Goal: Use online tool/utility: Utilize a website feature to perform a specific function

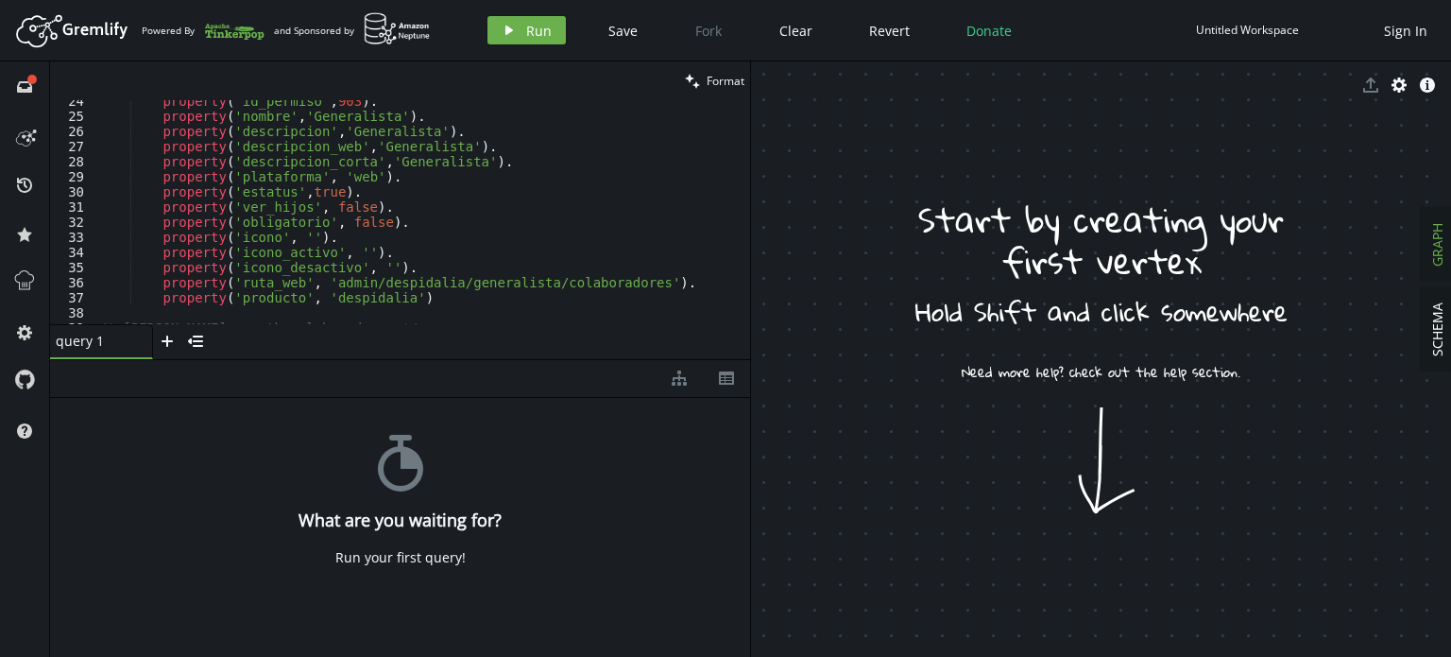
scroll to position [468, 0]
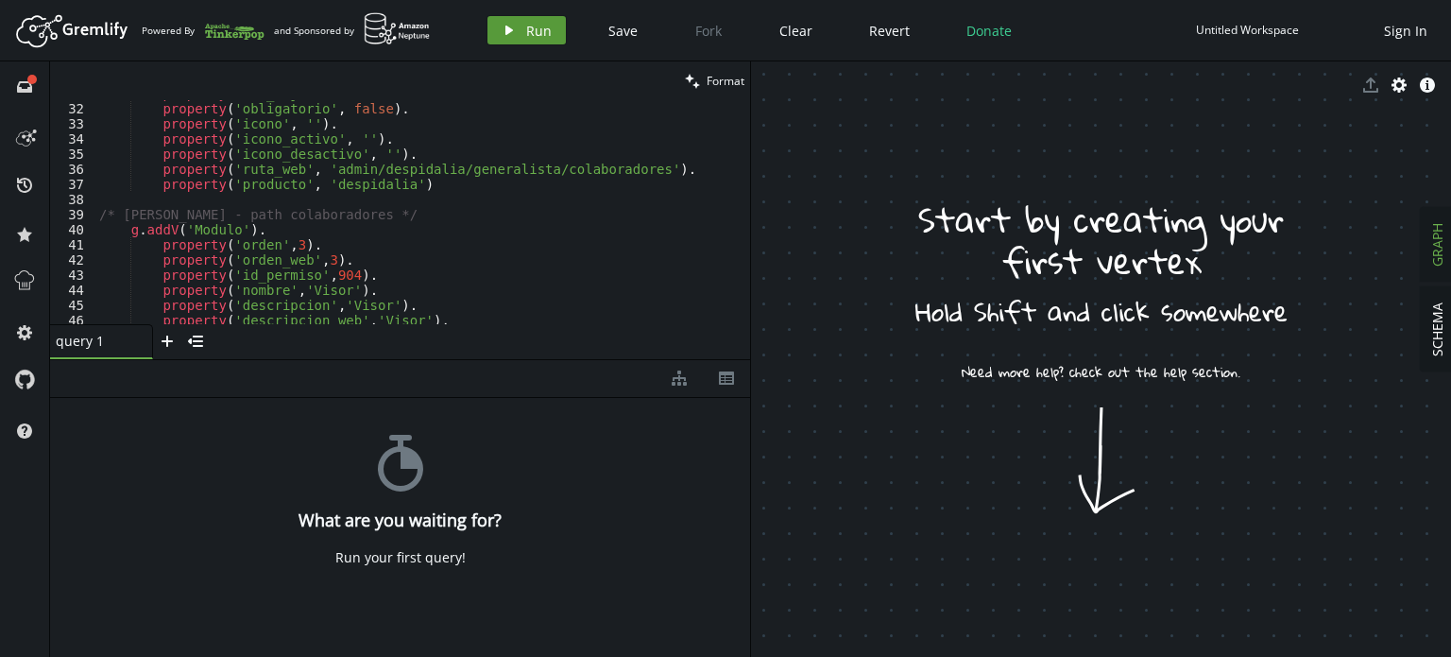
click at [533, 29] on span "Run" at bounding box center [539, 31] width 26 height 18
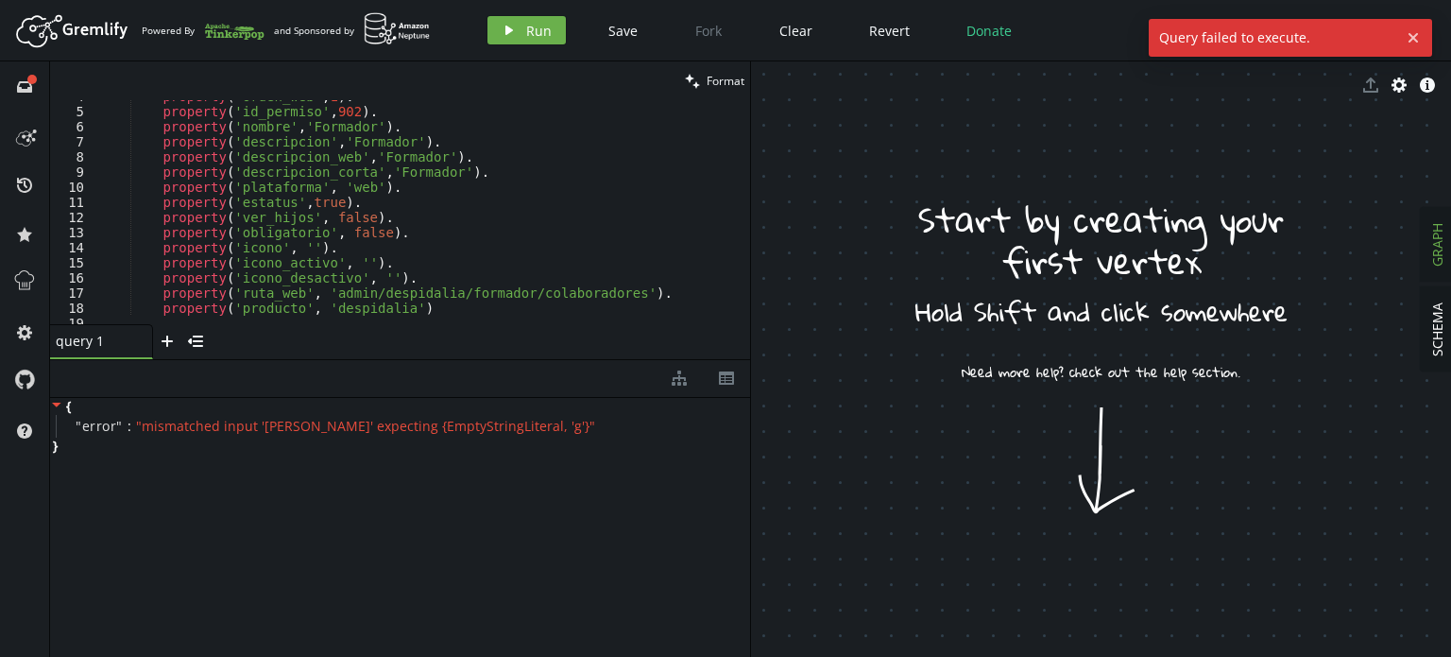
scroll to position [0, 0]
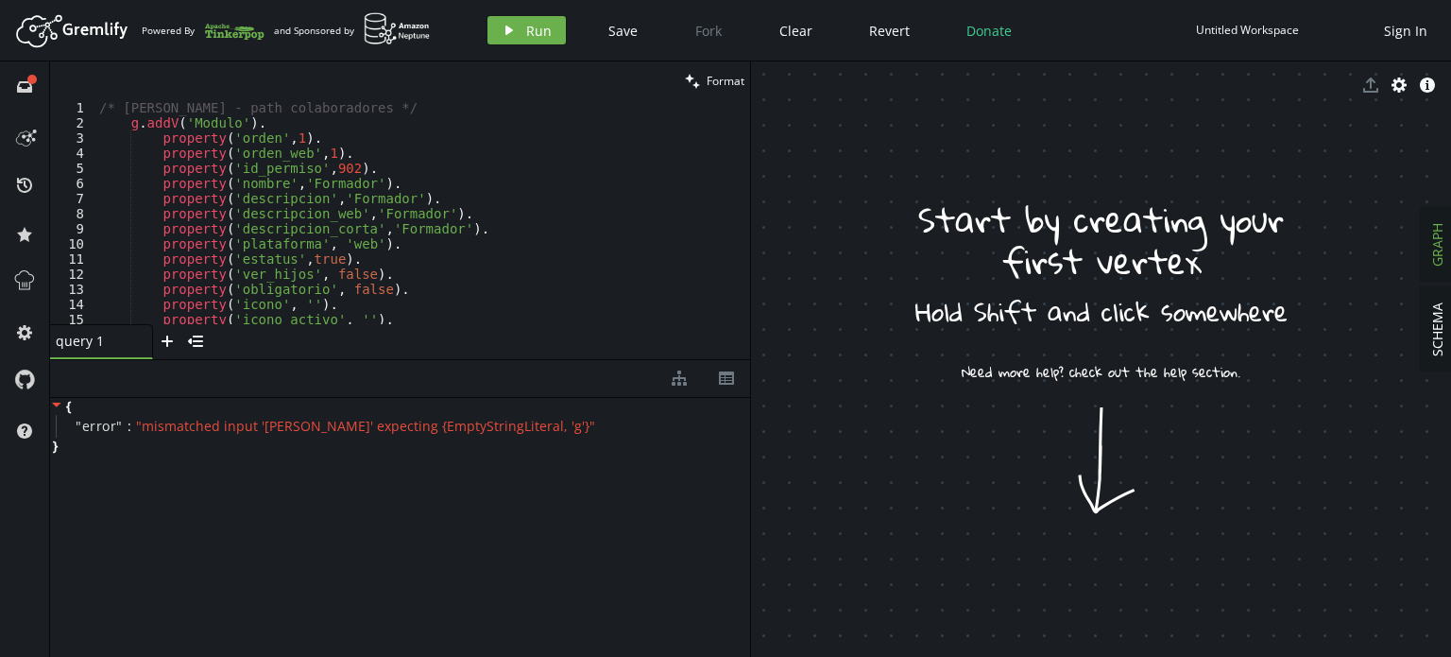
click at [197, 111] on div "/* [PERSON_NAME] - path colaboradores */ g . addV ( 'Modulo' ) . property ( 'or…" at bounding box center [418, 227] width 647 height 254
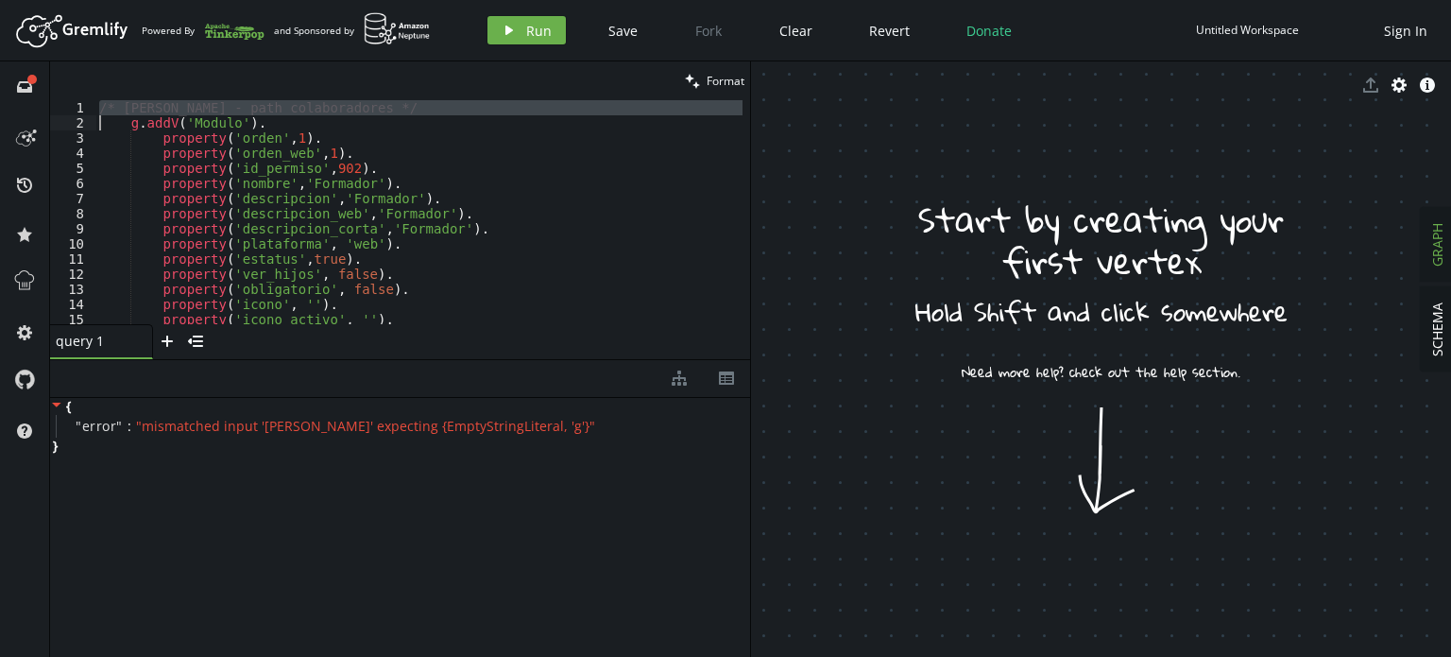
type textarea "g.addV('Modulo')."
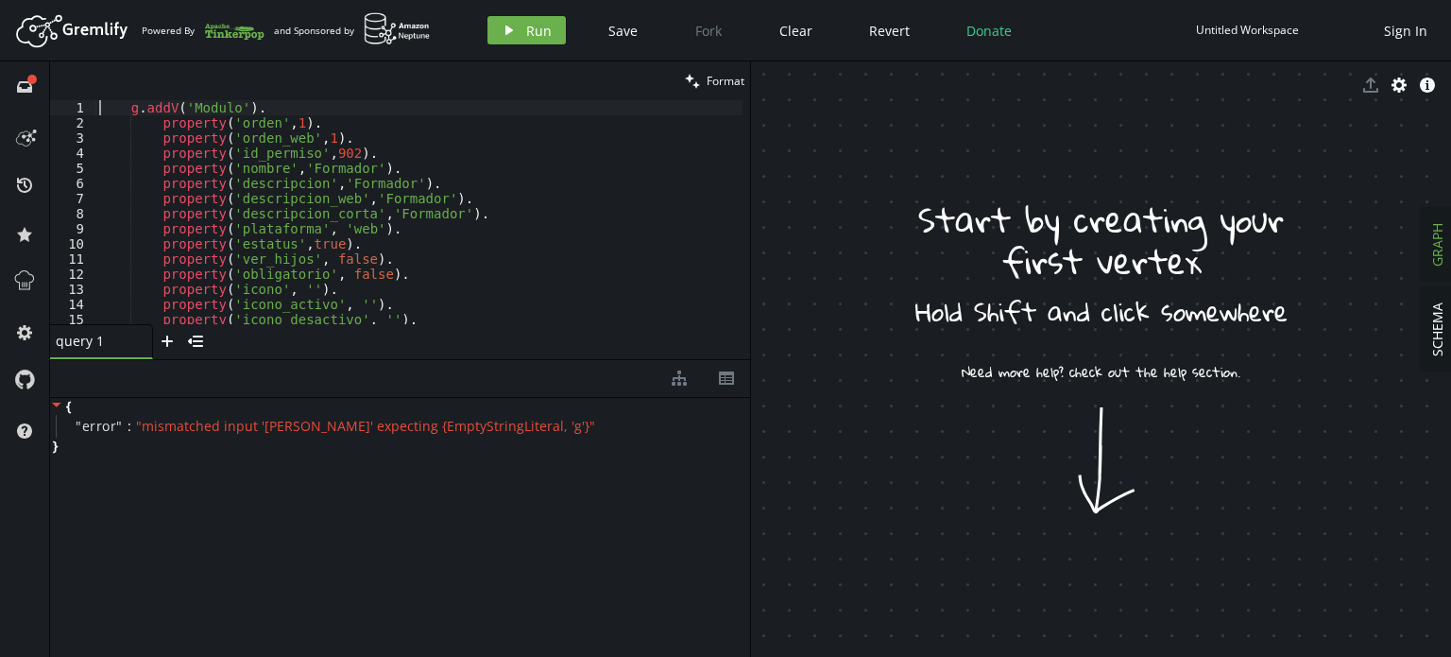
scroll to position [227, 0]
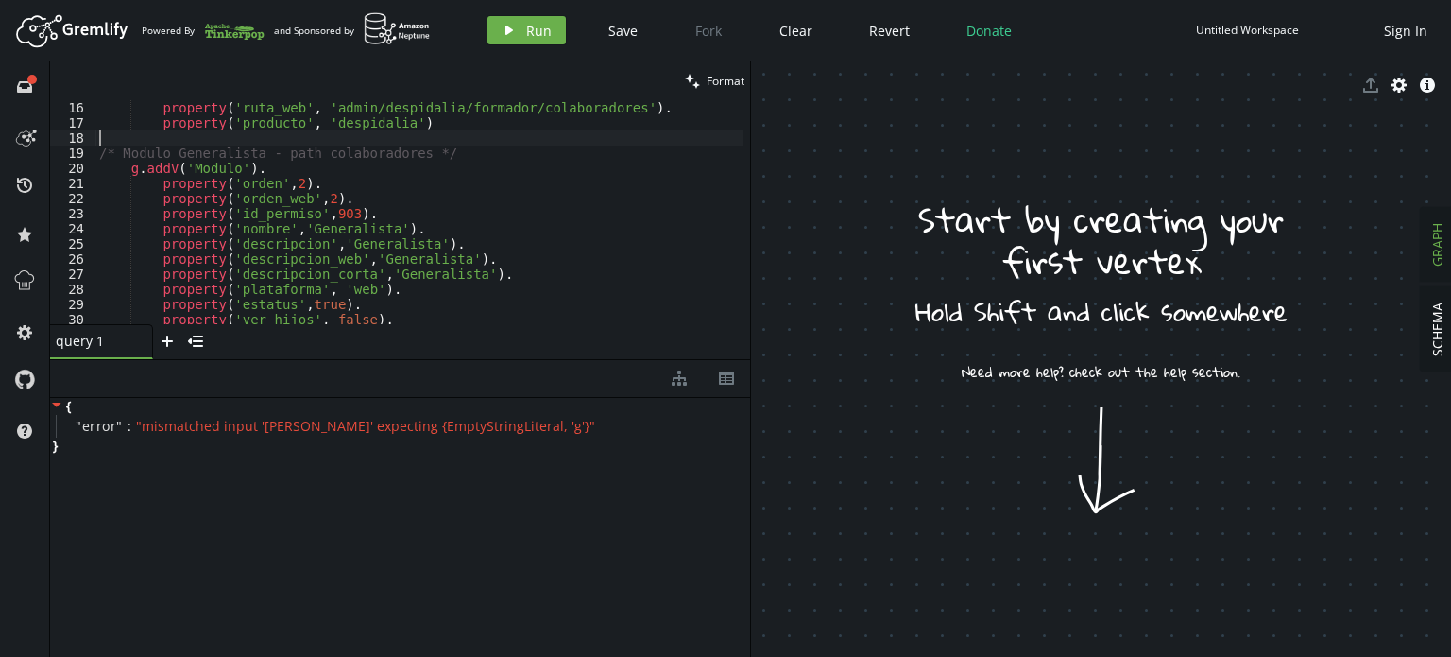
click at [170, 141] on div "property ( 'ruta_web' , 'admin/despidalia/formador/colaboradores' ) . property …" at bounding box center [418, 227] width 647 height 254
click at [173, 154] on div "property ( 'ruta_web' , 'admin/despidalia/formador/colaboradores' ) . property …" at bounding box center [418, 227] width 647 height 254
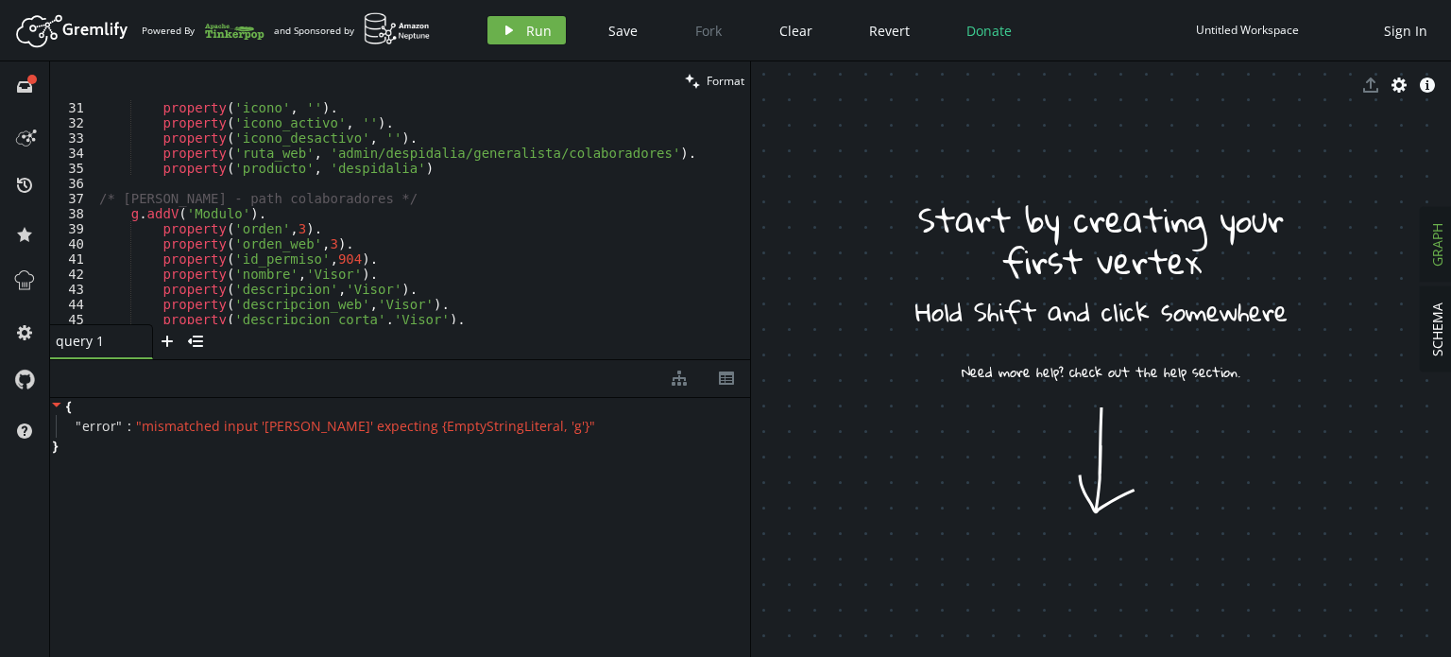
click at [200, 195] on div "property ( 'icono' , '' ) . property ( 'icono_activo' , '' ) . property ( 'icon…" at bounding box center [418, 227] width 647 height 254
click at [513, 41] on button "play Run" at bounding box center [527, 30] width 78 height 28
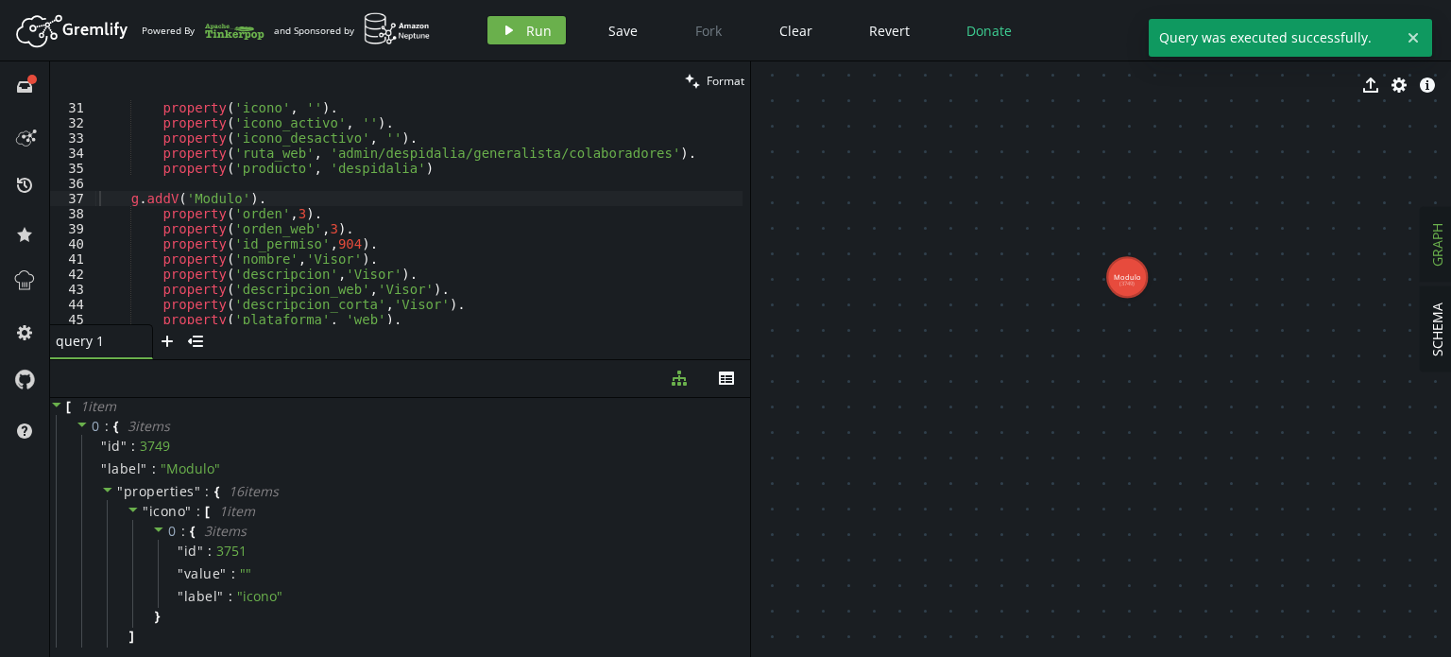
drag, startPoint x: 942, startPoint y: 261, endPoint x: 1266, endPoint y: 455, distance: 378.0
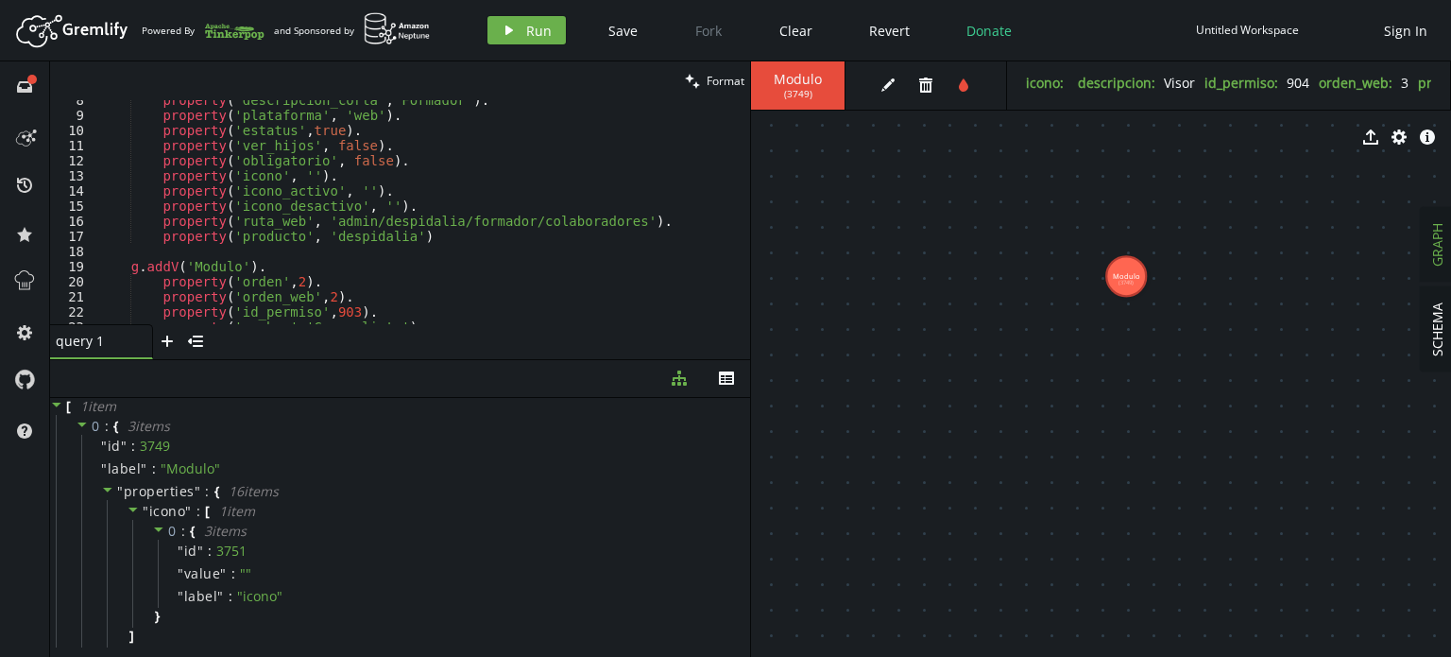
scroll to position [0, 0]
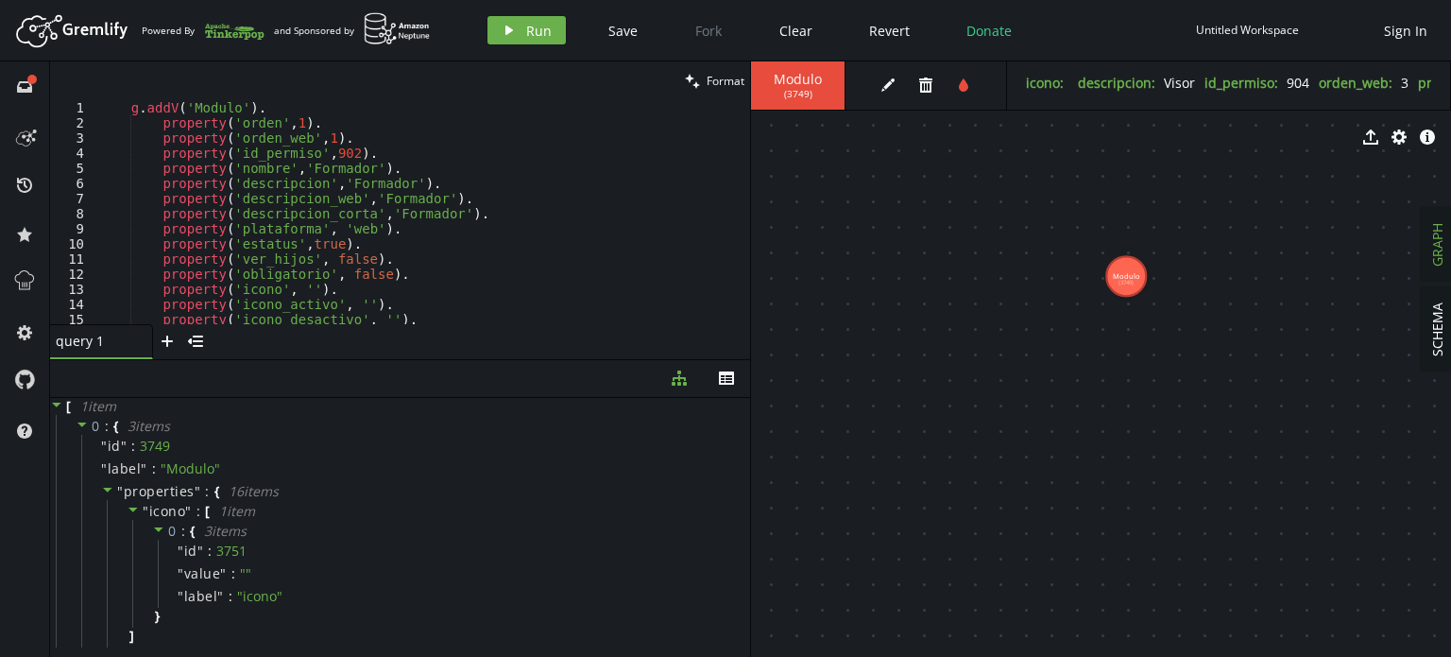
click at [220, 156] on div "g . addV ( 'Modulo' ) . property ( 'orden' , 1 ) . property ( 'orden_web' , 1 )…" at bounding box center [418, 227] width 647 height 254
drag, startPoint x: 934, startPoint y: 297, endPoint x: 862, endPoint y: 286, distance: 73.5
drag, startPoint x: 1139, startPoint y: 305, endPoint x: 1160, endPoint y: 354, distance: 53.3
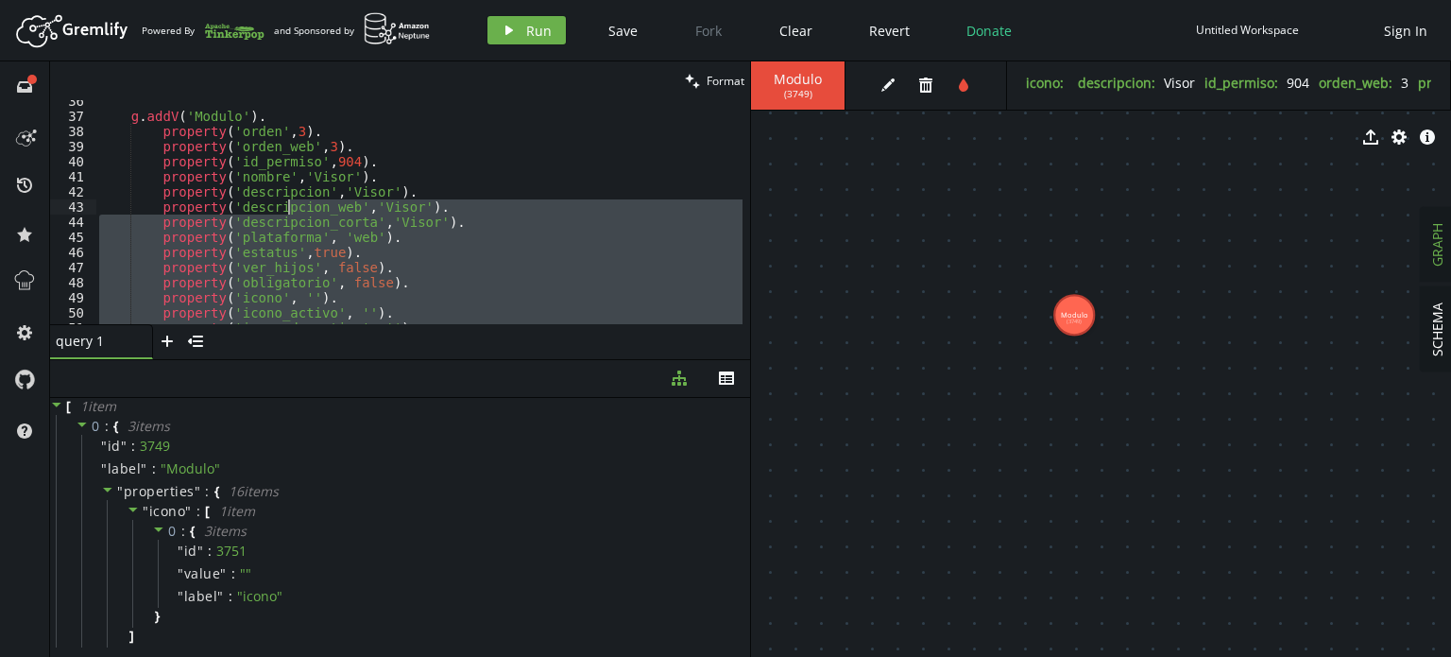
scroll to position [422, 0]
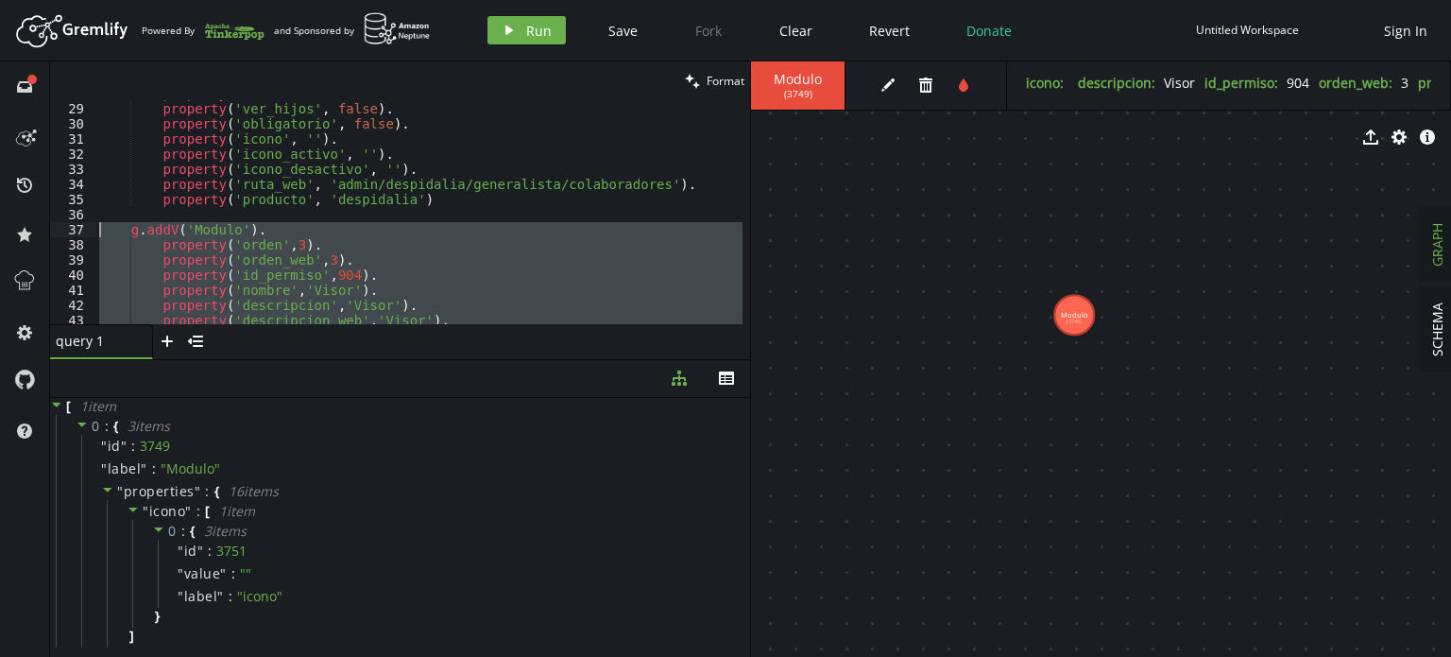
drag, startPoint x: 423, startPoint y: 301, endPoint x: 108, endPoint y: 225, distance: 324.7
click at [108, 225] on div "property ( 'estatus' , true ) . property ( 'ver_hijos' , false ) . property ( '…" at bounding box center [418, 213] width 647 height 254
type textarea "g.addV('Modulo'). property('orden',3)."
